Goal: Find specific page/section: Find specific page/section

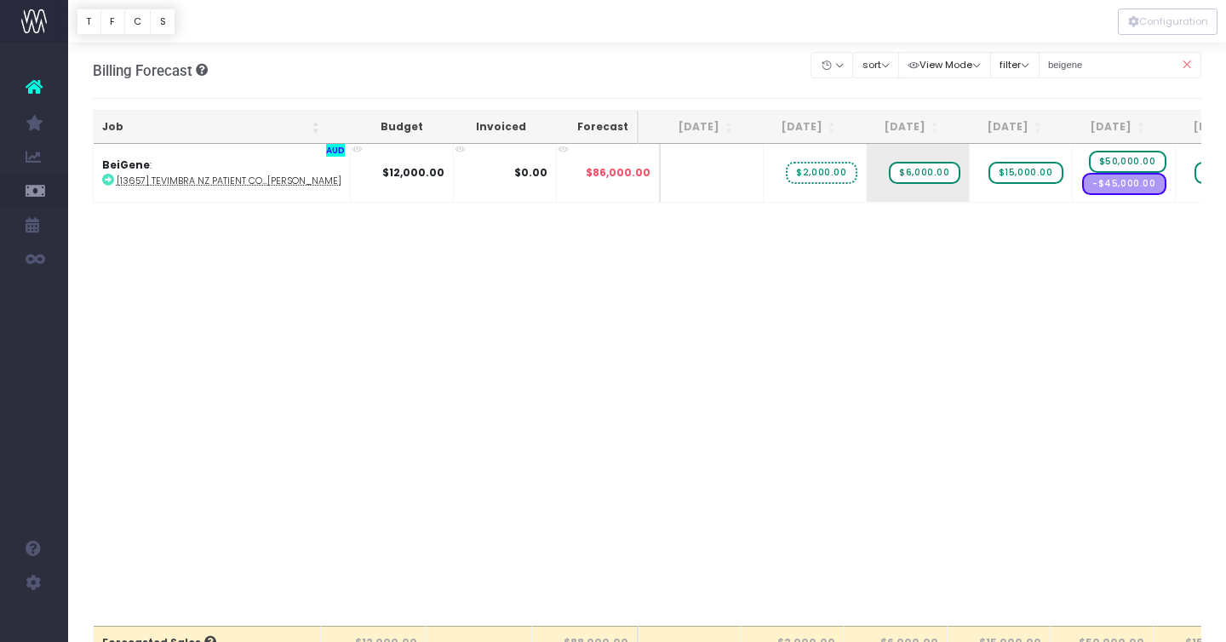
scroll to position [0, 99]
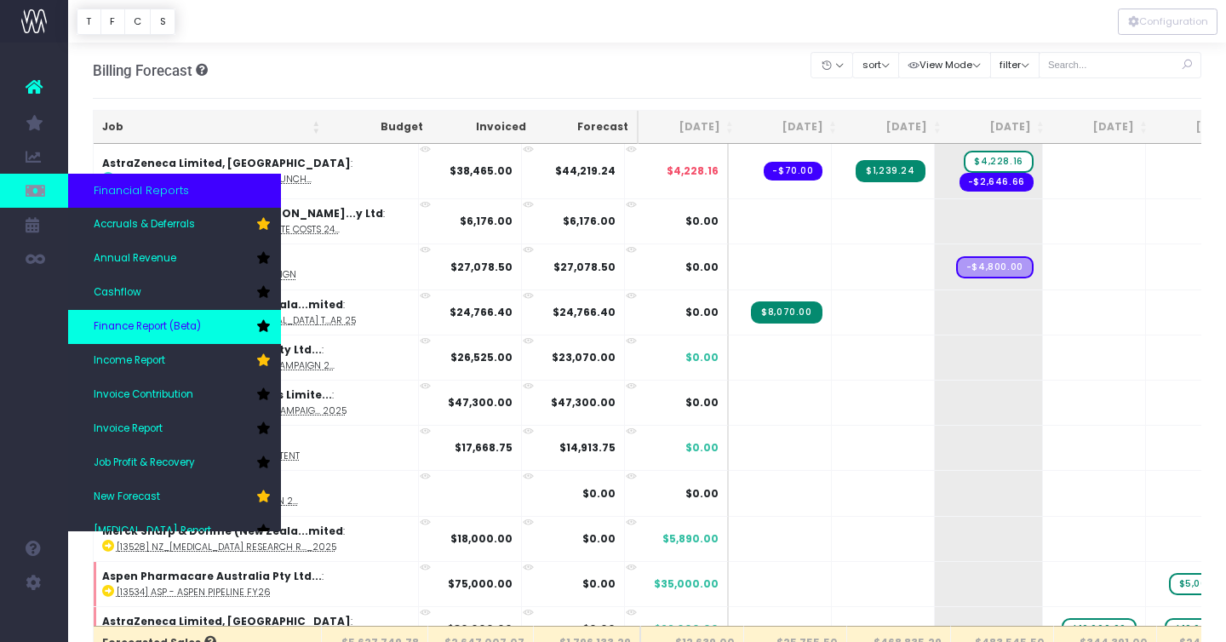
click at [264, 322] on icon at bounding box center [263, 326] width 14 height 12
click at [169, 321] on span "Finance Report (Beta)" at bounding box center [147, 326] width 107 height 15
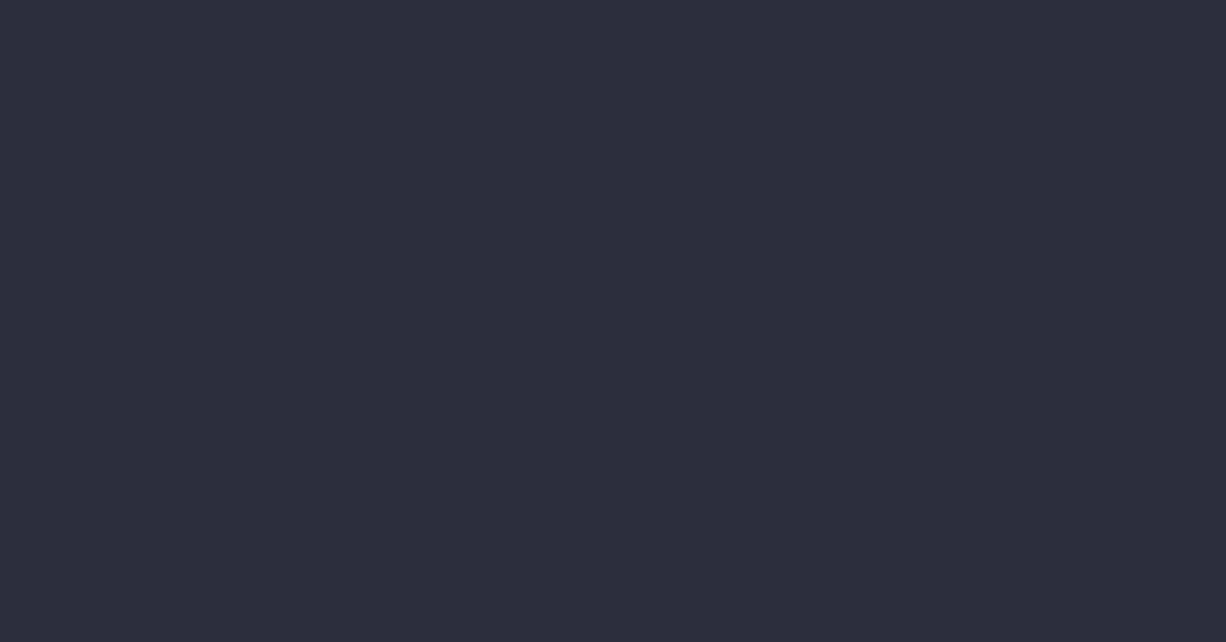
select select "finances"
select select "job"
select select "revrec"
